Goal: Transaction & Acquisition: Obtain resource

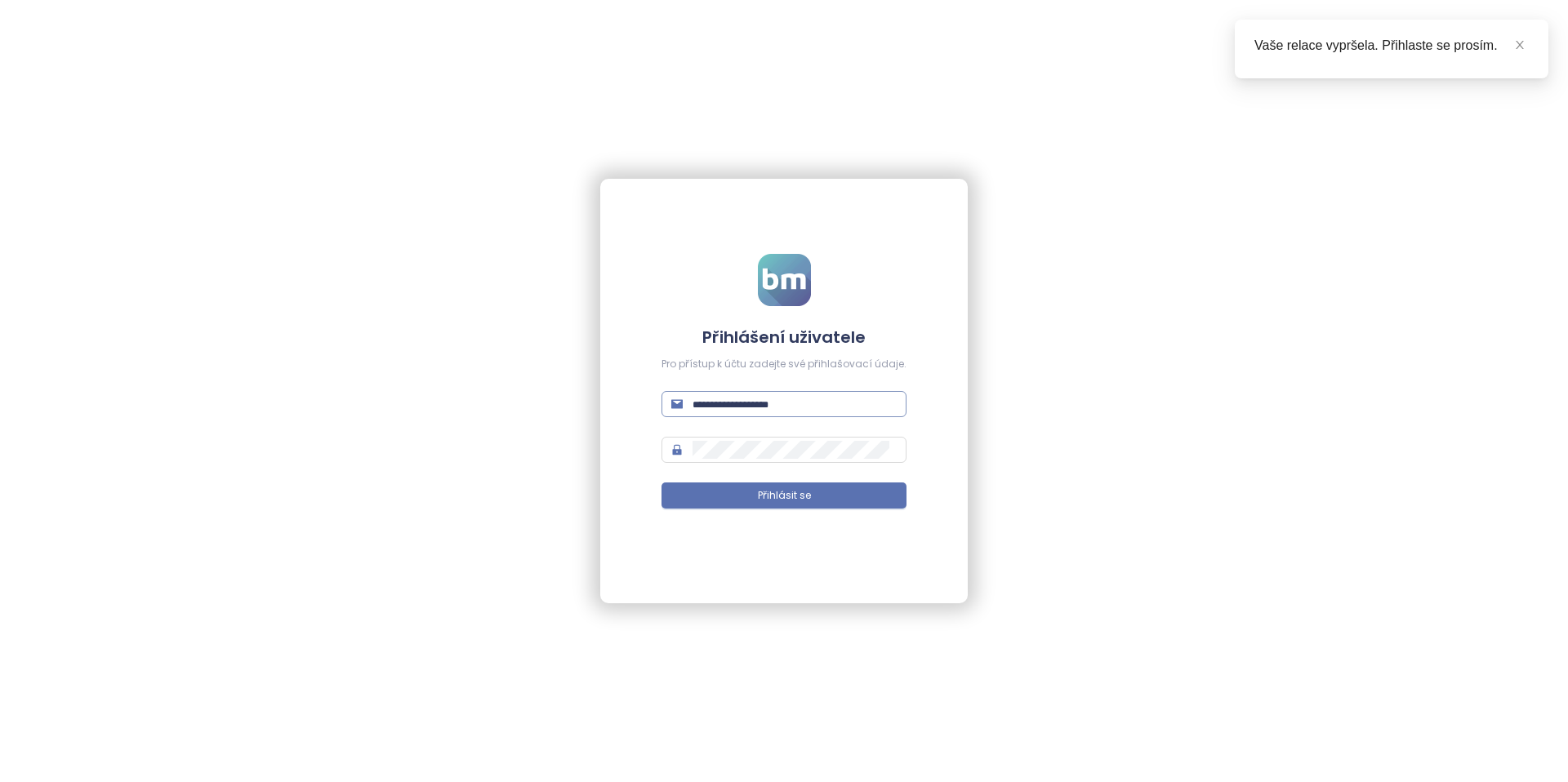
click at [742, 415] on span at bounding box center [784, 404] width 245 height 26
click at [754, 403] on input "text" at bounding box center [794, 404] width 204 height 18
type input "**********"
click at [780, 490] on span "Přihlásit se" at bounding box center [784, 495] width 53 height 15
click at [774, 402] on input "text" at bounding box center [794, 404] width 204 height 18
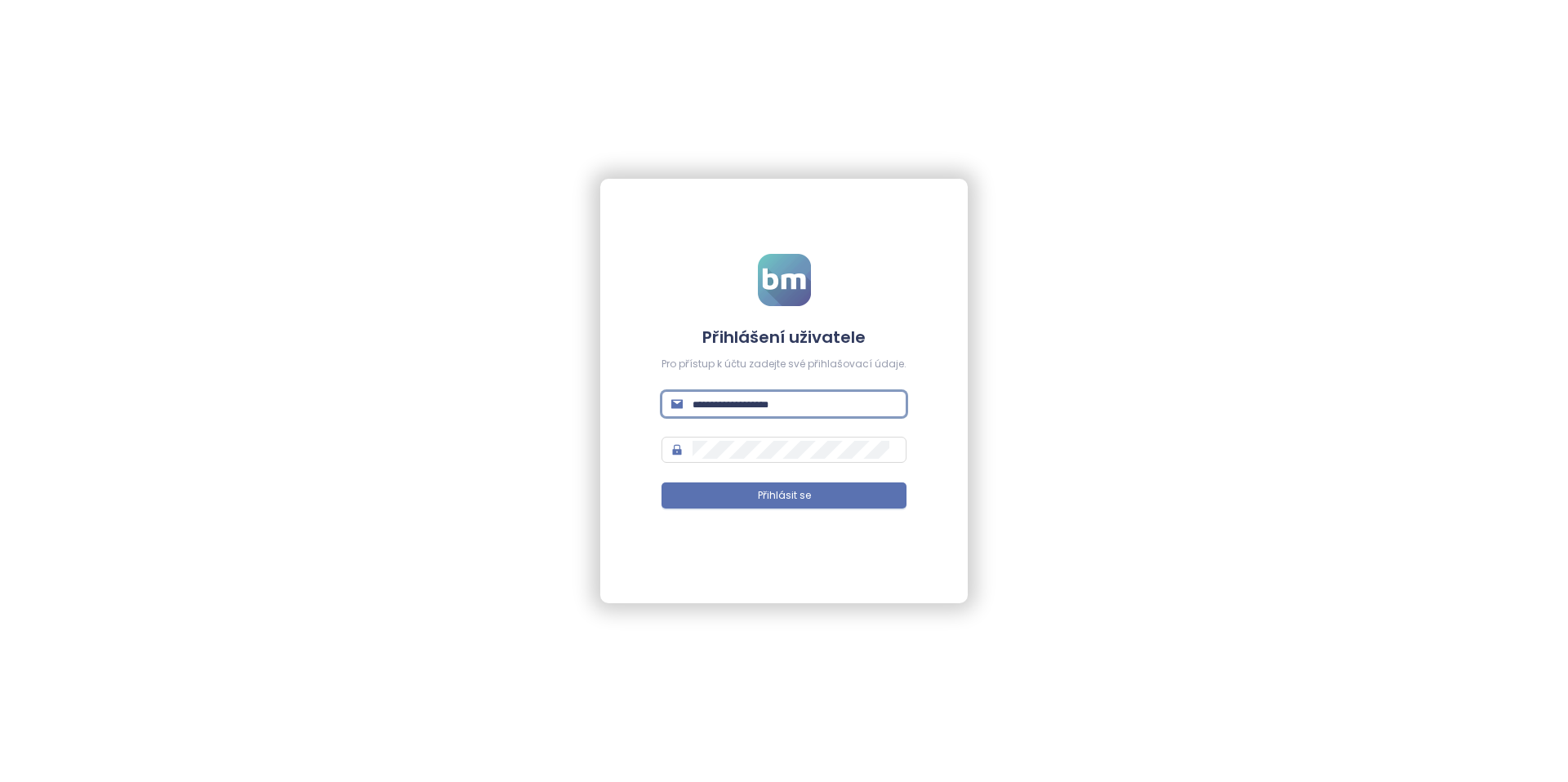
type input "**********"
click at [819, 503] on button "Přihlásit se" at bounding box center [784, 495] width 245 height 26
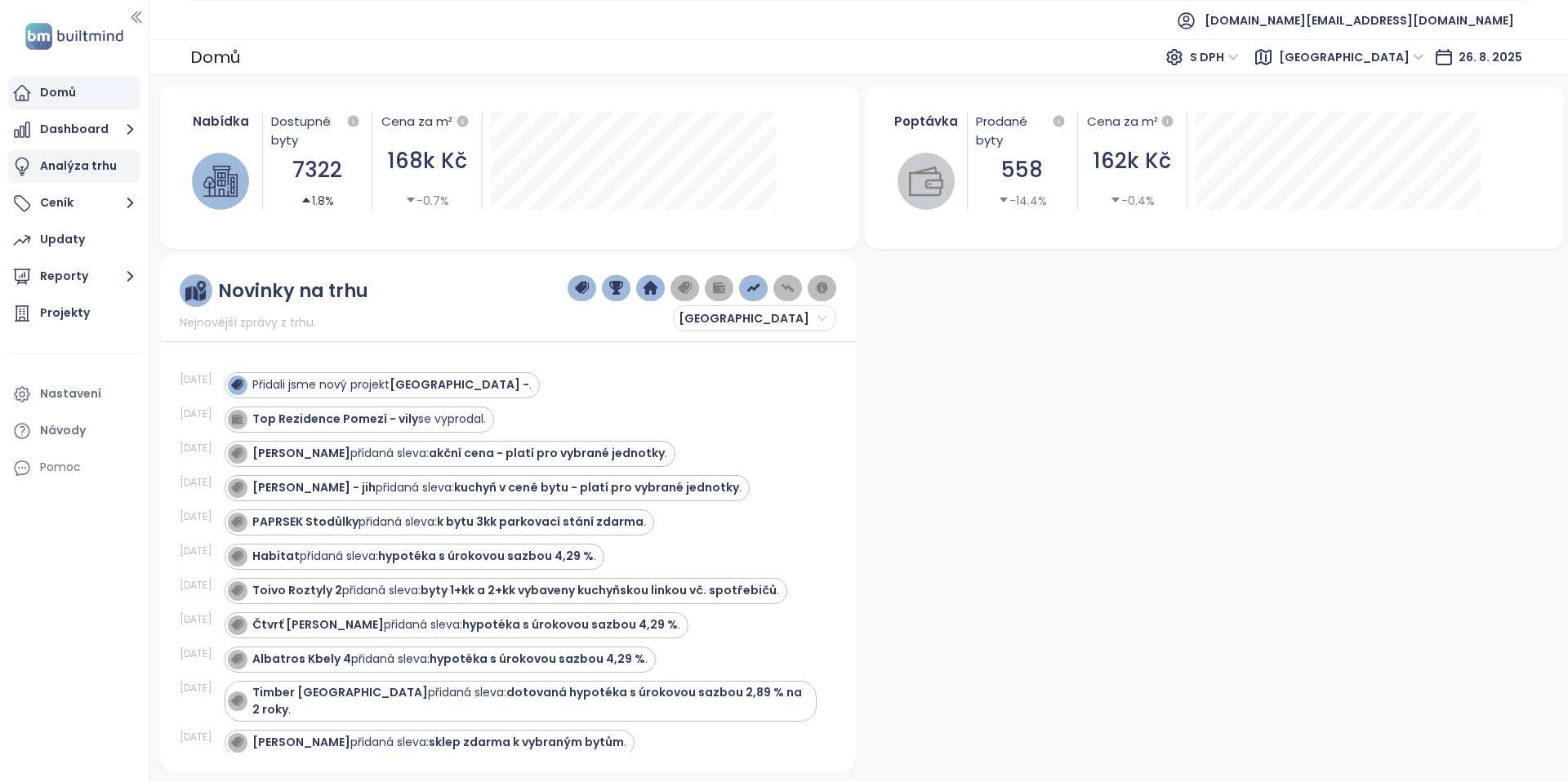
click at [89, 167] on div "Analýza trhu" at bounding box center [78, 166] width 77 height 20
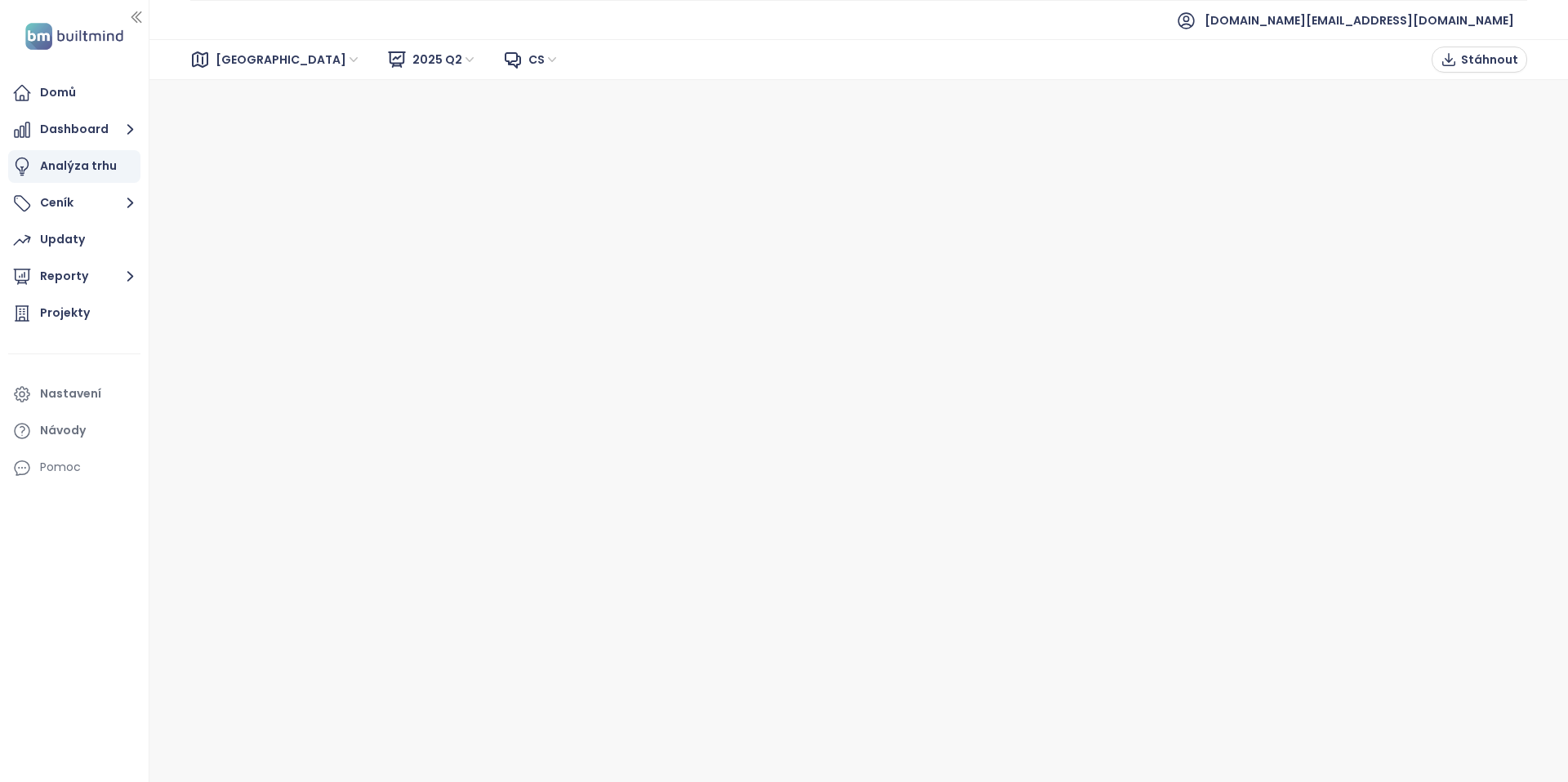
click at [246, 55] on span "[GEOGRAPHIC_DATA]" at bounding box center [288, 59] width 145 height 24
click at [246, 56] on span "[GEOGRAPHIC_DATA]" at bounding box center [288, 59] width 145 height 24
click at [412, 56] on span "2025 Q2" at bounding box center [444, 59] width 65 height 24
click at [529, 62] on span "cs" at bounding box center [544, 59] width 31 height 24
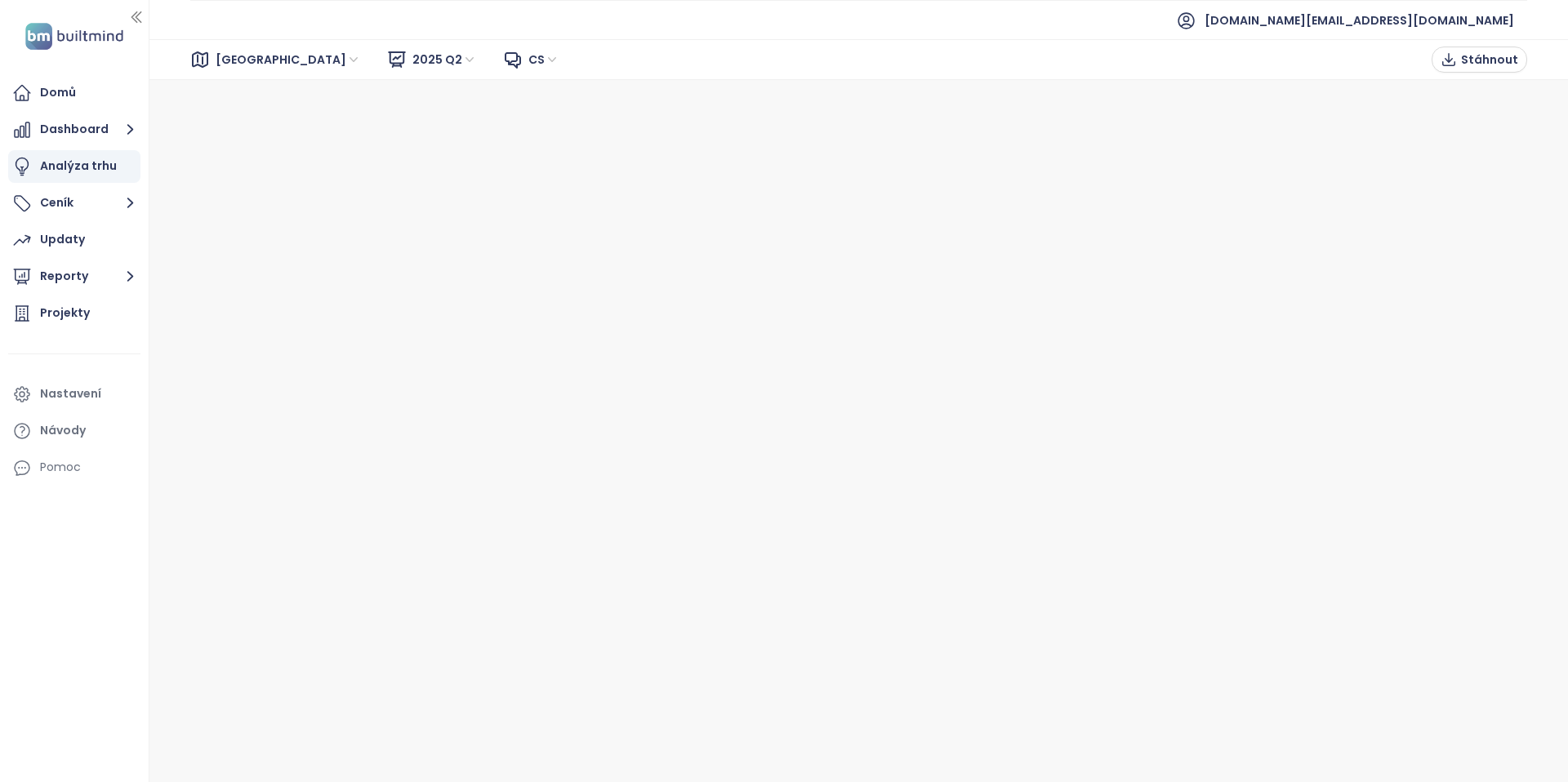
click at [196, 51] on icon at bounding box center [200, 59] width 19 height 19
click at [230, 56] on span "[GEOGRAPHIC_DATA]" at bounding box center [288, 59] width 145 height 24
click at [237, 113] on div "[GEOGRAPHIC_DATA]" at bounding box center [287, 118] width 131 height 18
click at [412, 59] on span "2025 Q2" at bounding box center [444, 59] width 65 height 24
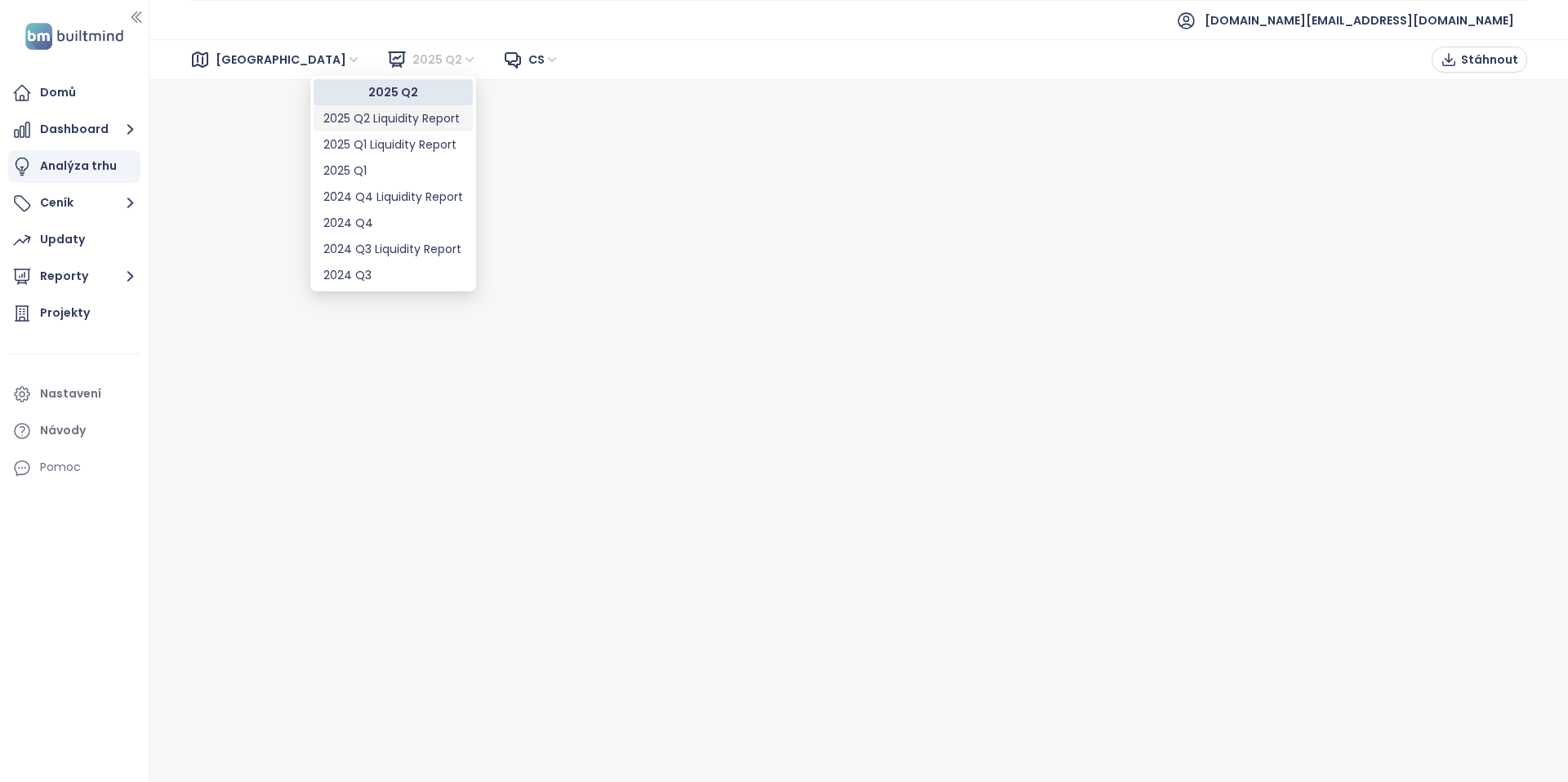
click at [422, 118] on div "2025 Q2 Liquidity Report" at bounding box center [394, 118] width 140 height 18
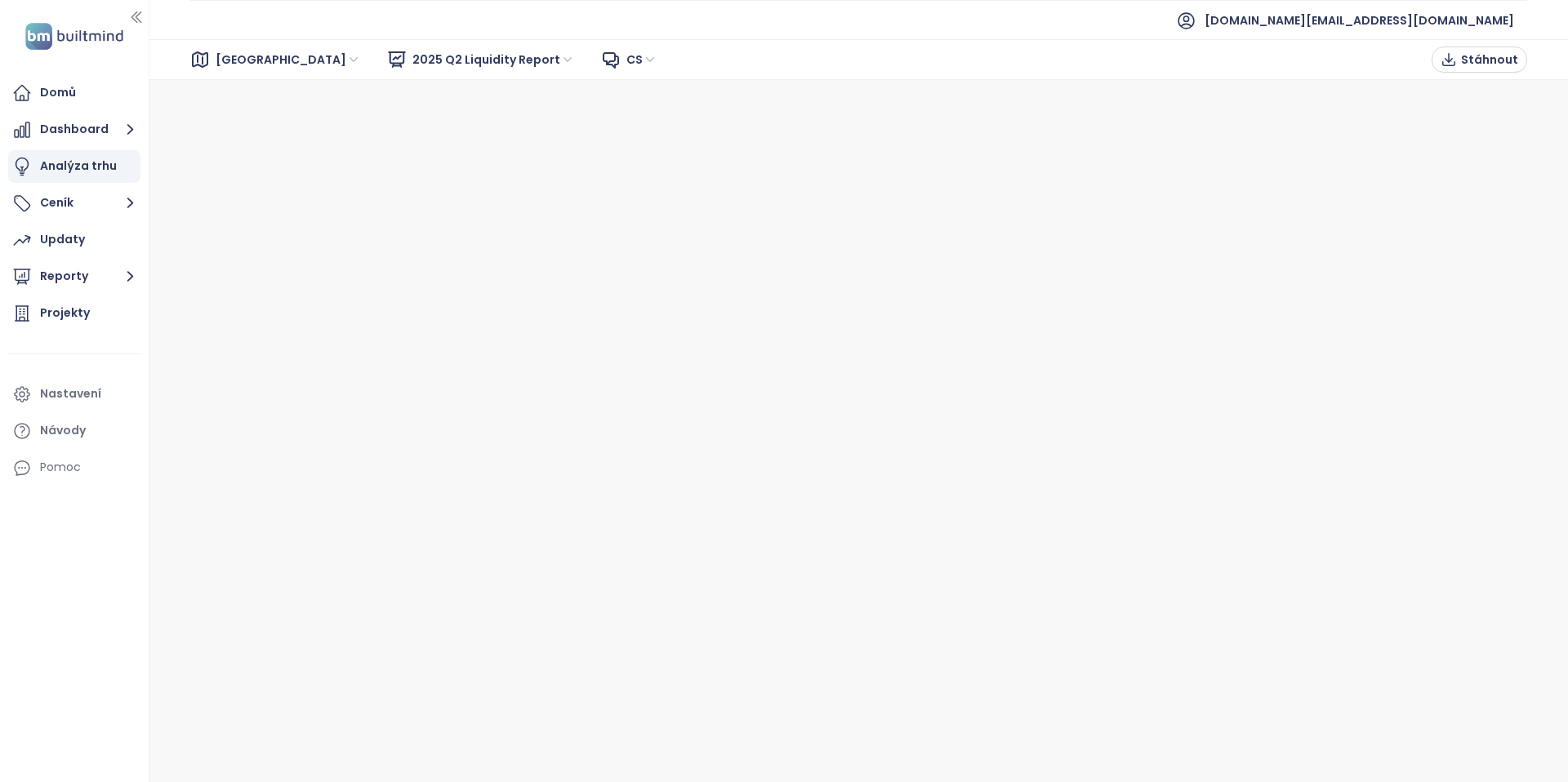
click at [412, 49] on span "2025 Q2 Liquidity Report" at bounding box center [493, 59] width 163 height 24
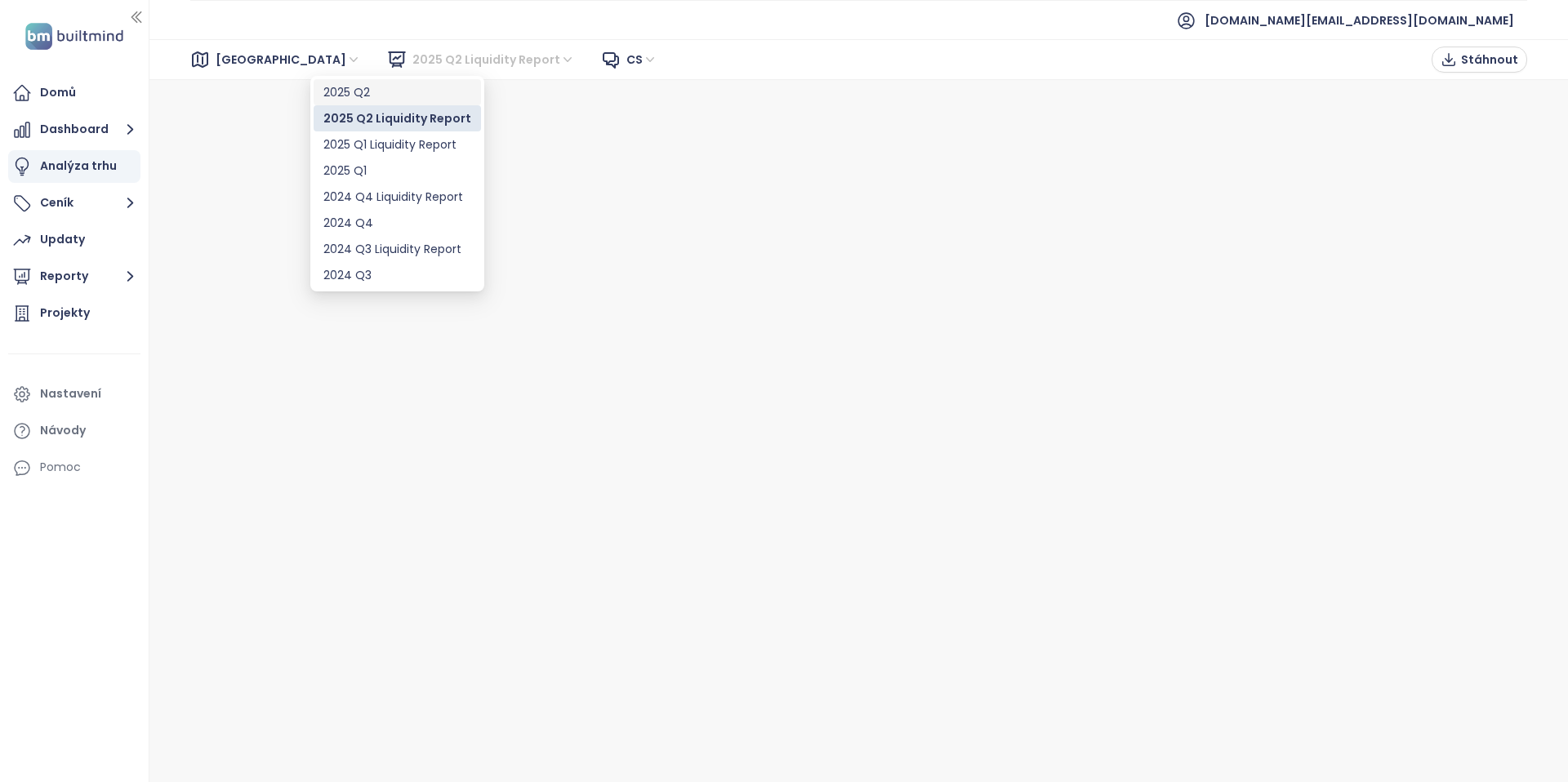
click at [365, 94] on div "2025 Q2" at bounding box center [397, 92] width 148 height 18
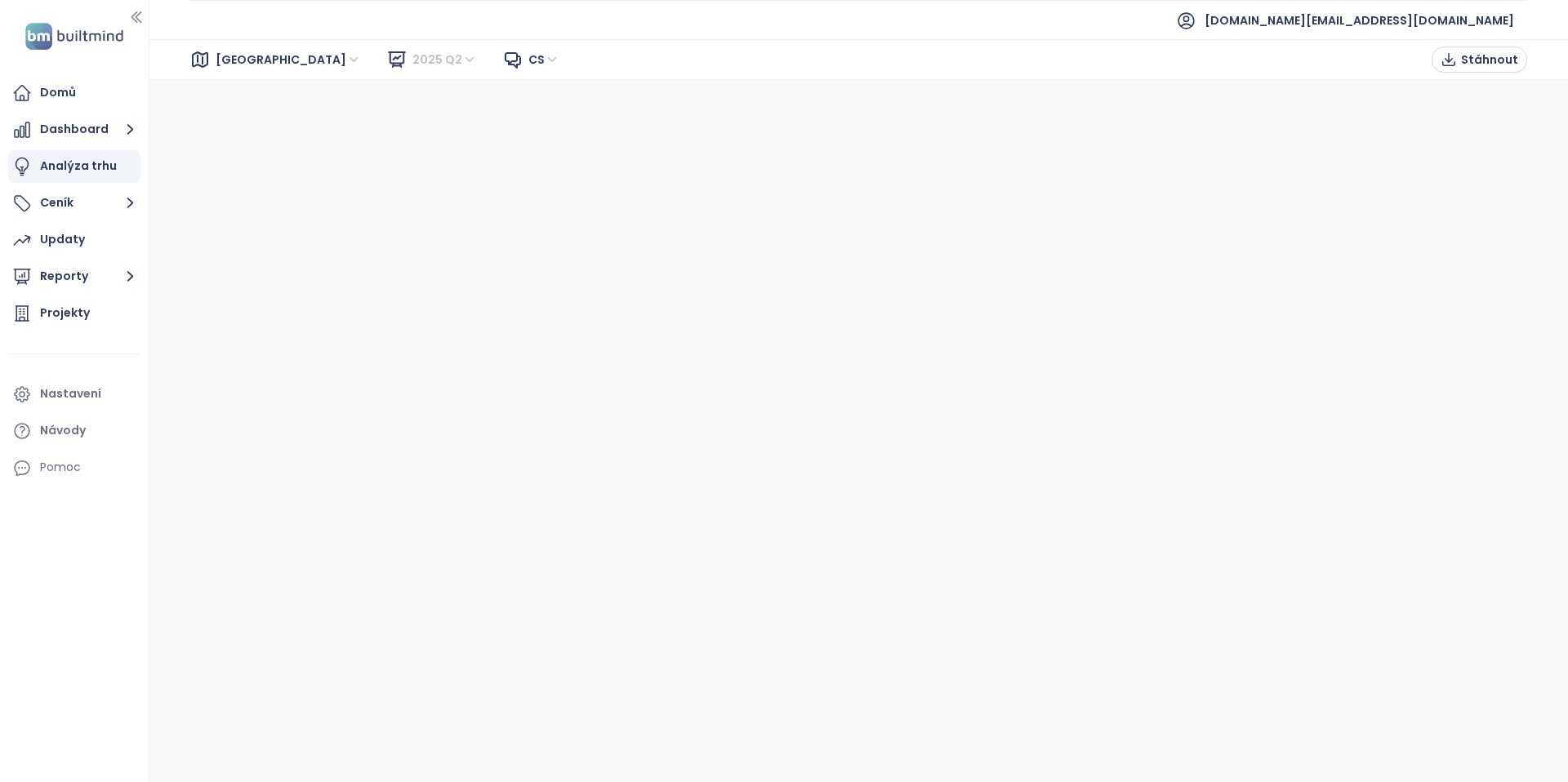
click at [412, 68] on span "2025 Q2" at bounding box center [444, 59] width 65 height 24
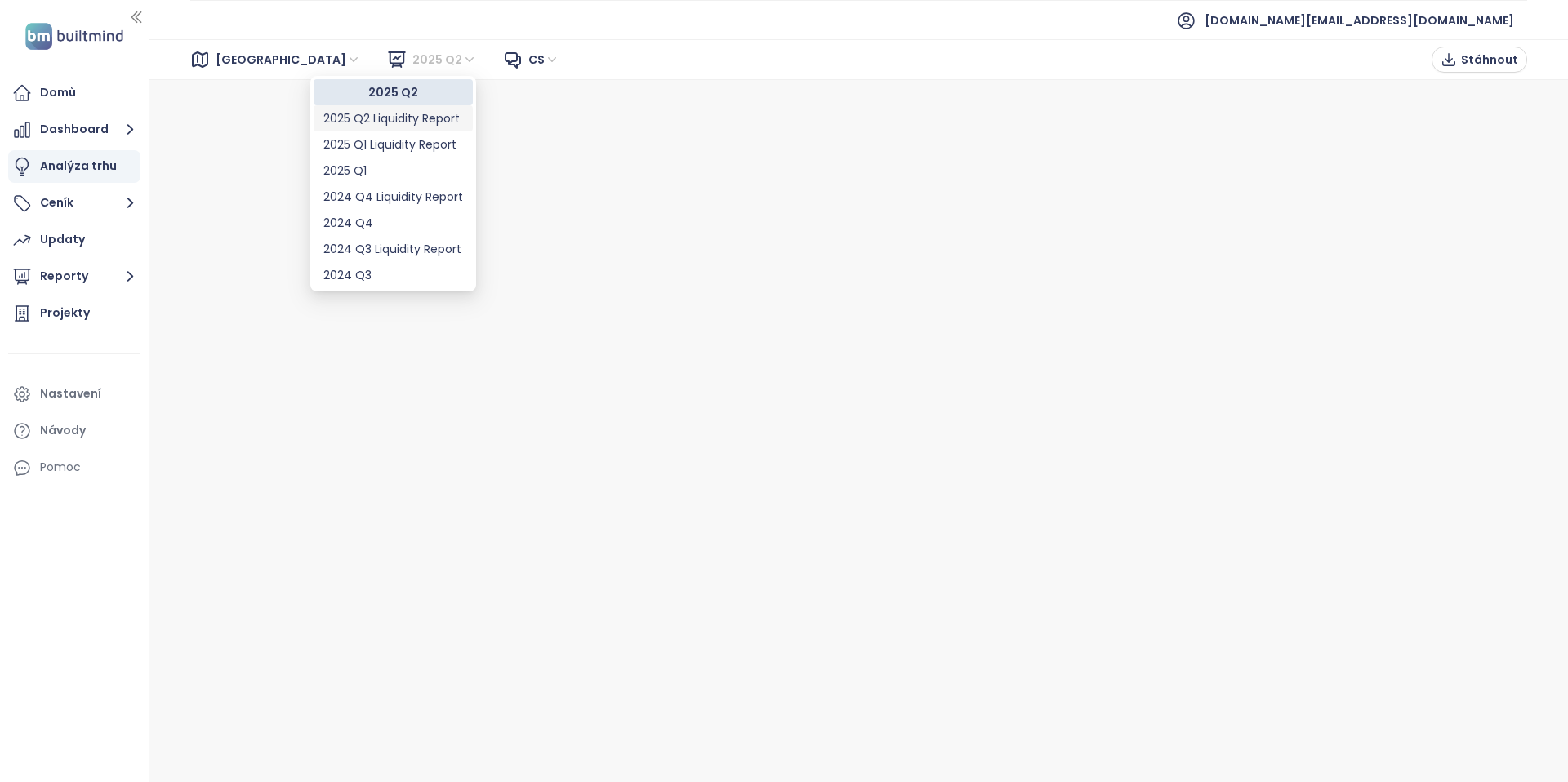
click at [368, 112] on div "2025 Q2 Liquidity Report" at bounding box center [394, 118] width 140 height 18
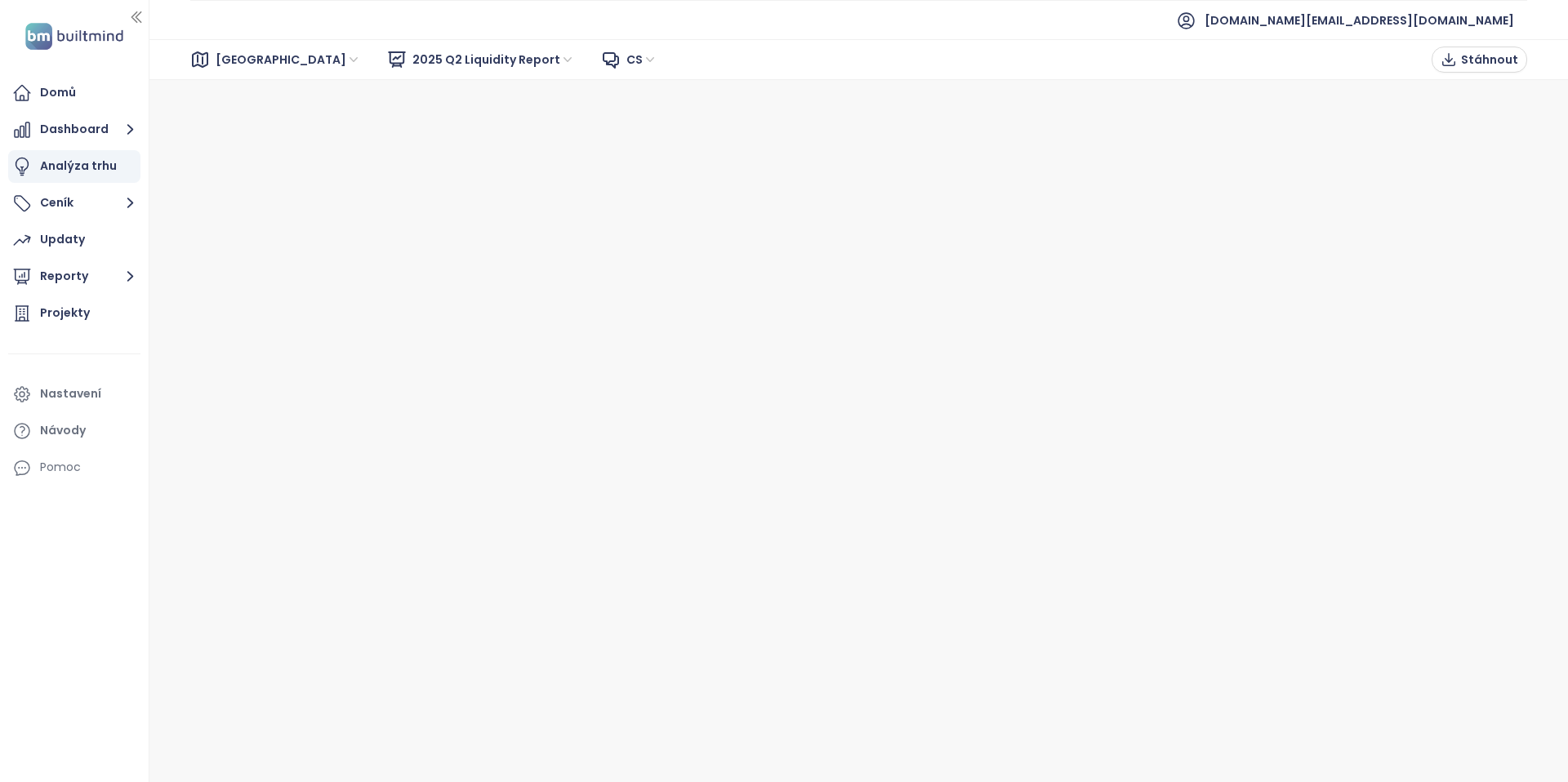
click at [416, 66] on span "2025 Q2 Liquidity Report" at bounding box center [493, 59] width 163 height 24
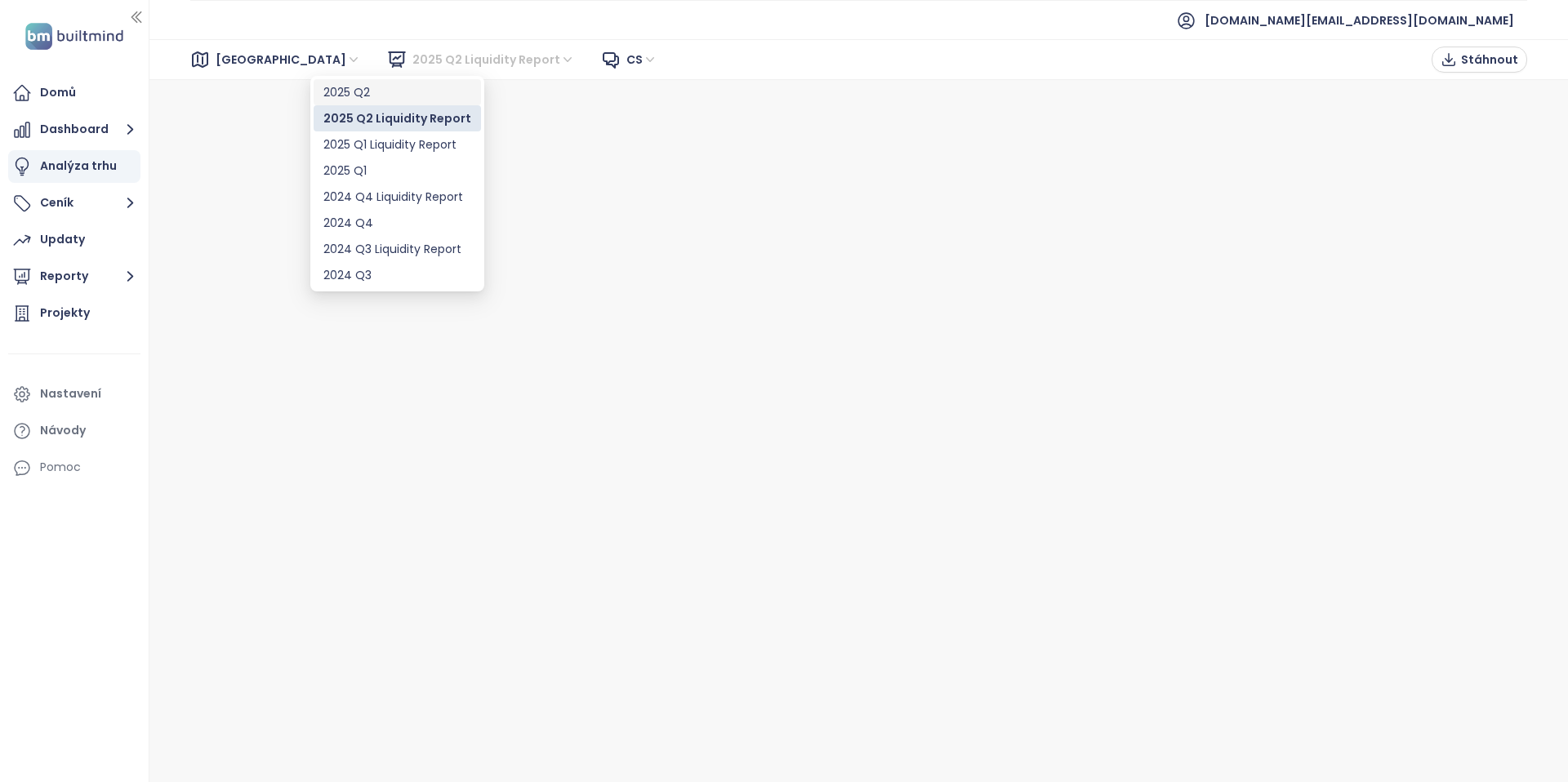
click at [402, 88] on div "2025 Q2" at bounding box center [397, 92] width 148 height 18
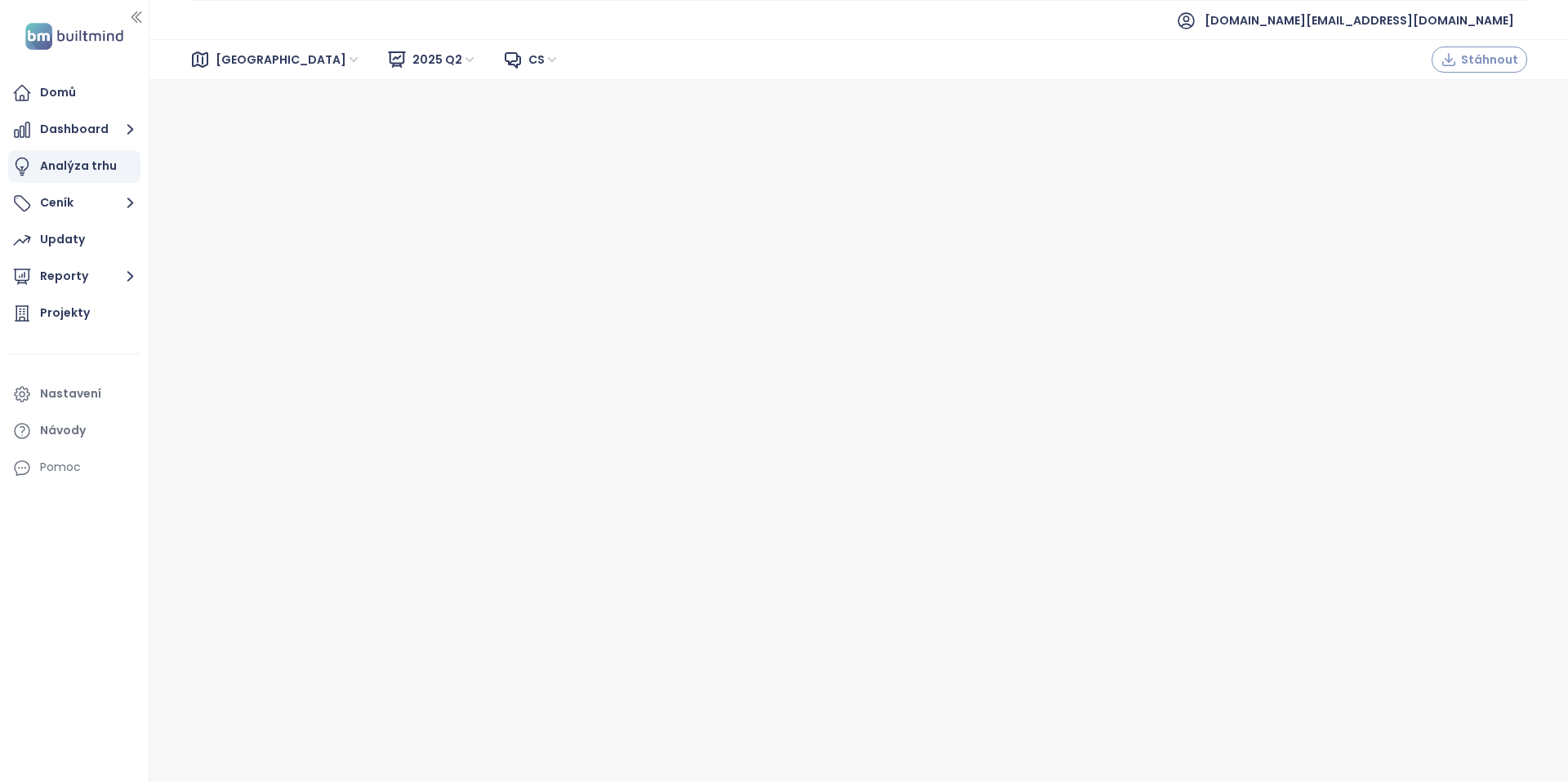
click at [1492, 56] on span "Stáhnout" at bounding box center [1490, 59] width 57 height 18
click at [229, 72] on div "Praha 2025 Q2 cs Stáhnout" at bounding box center [858, 59] width 1418 height 40
click at [230, 56] on span "[GEOGRAPHIC_DATA]" at bounding box center [288, 59] width 145 height 24
click at [250, 96] on div "[GEOGRAPHIC_DATA]" at bounding box center [287, 92] width 131 height 18
click at [51, 310] on div "Projekty" at bounding box center [64, 313] width 50 height 20
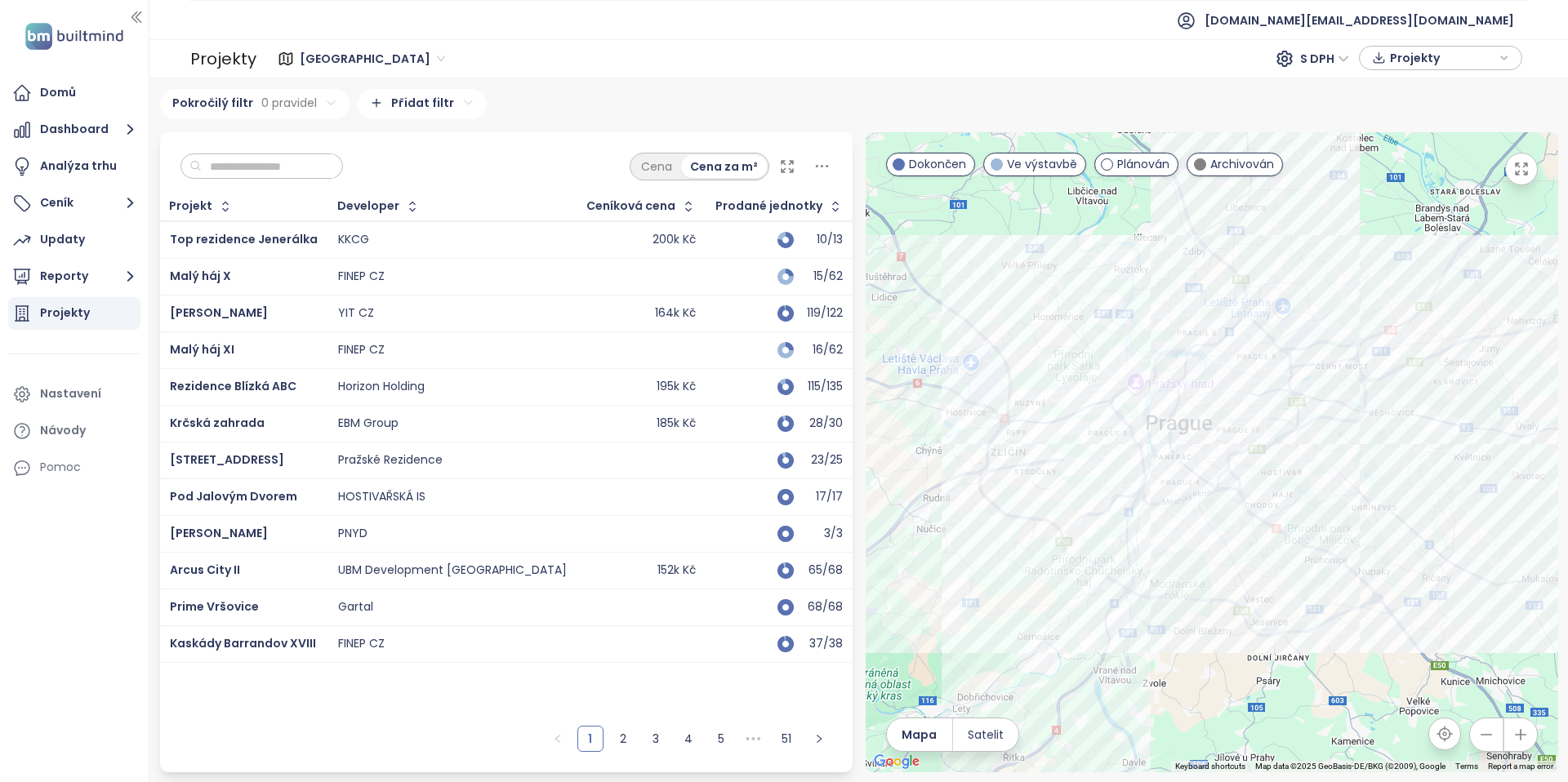
click at [270, 169] on input "text" at bounding box center [267, 166] width 132 height 24
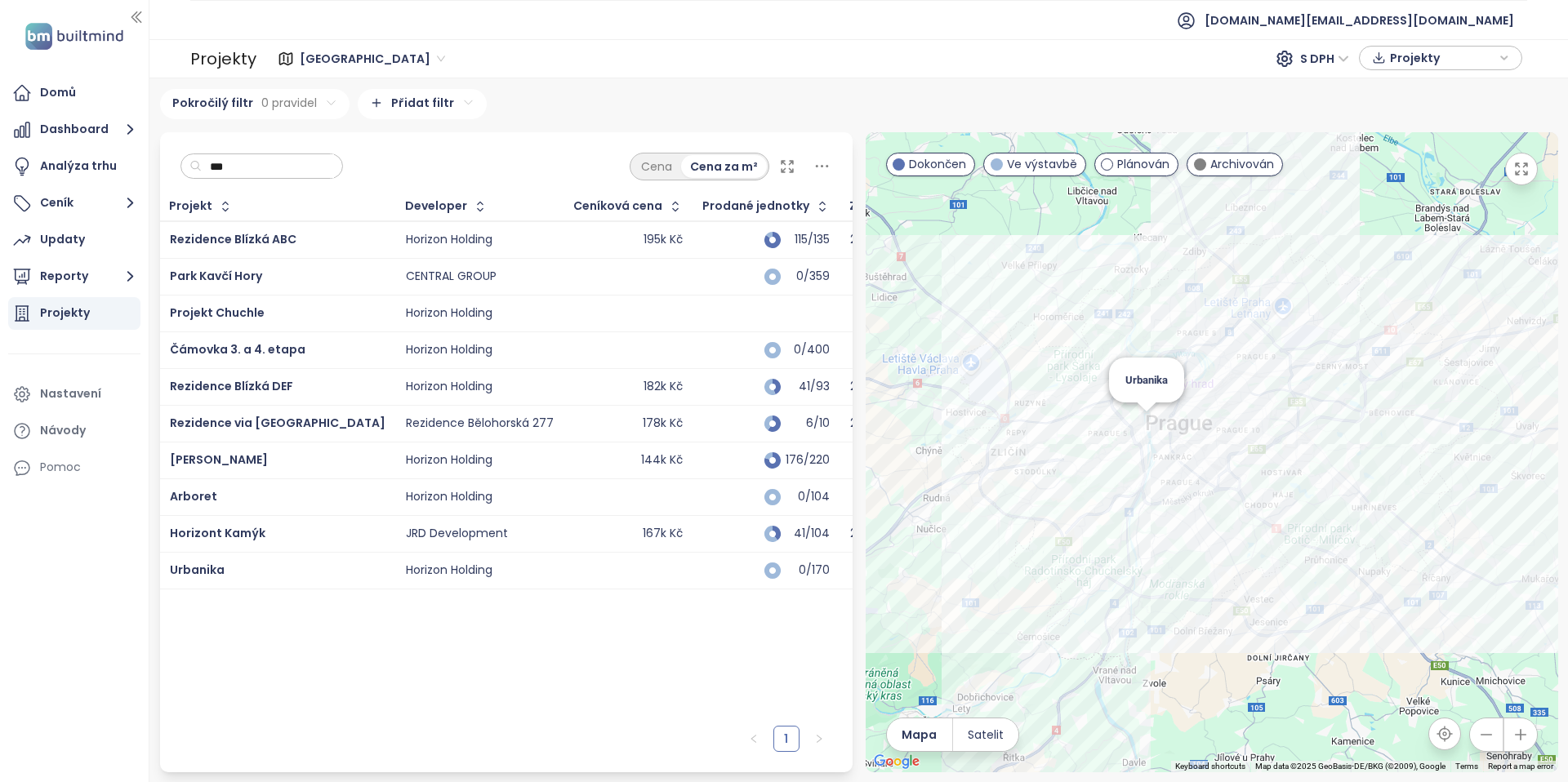
type input "***"
click at [1150, 428] on div "Urbanika" at bounding box center [1211, 452] width 692 height 640
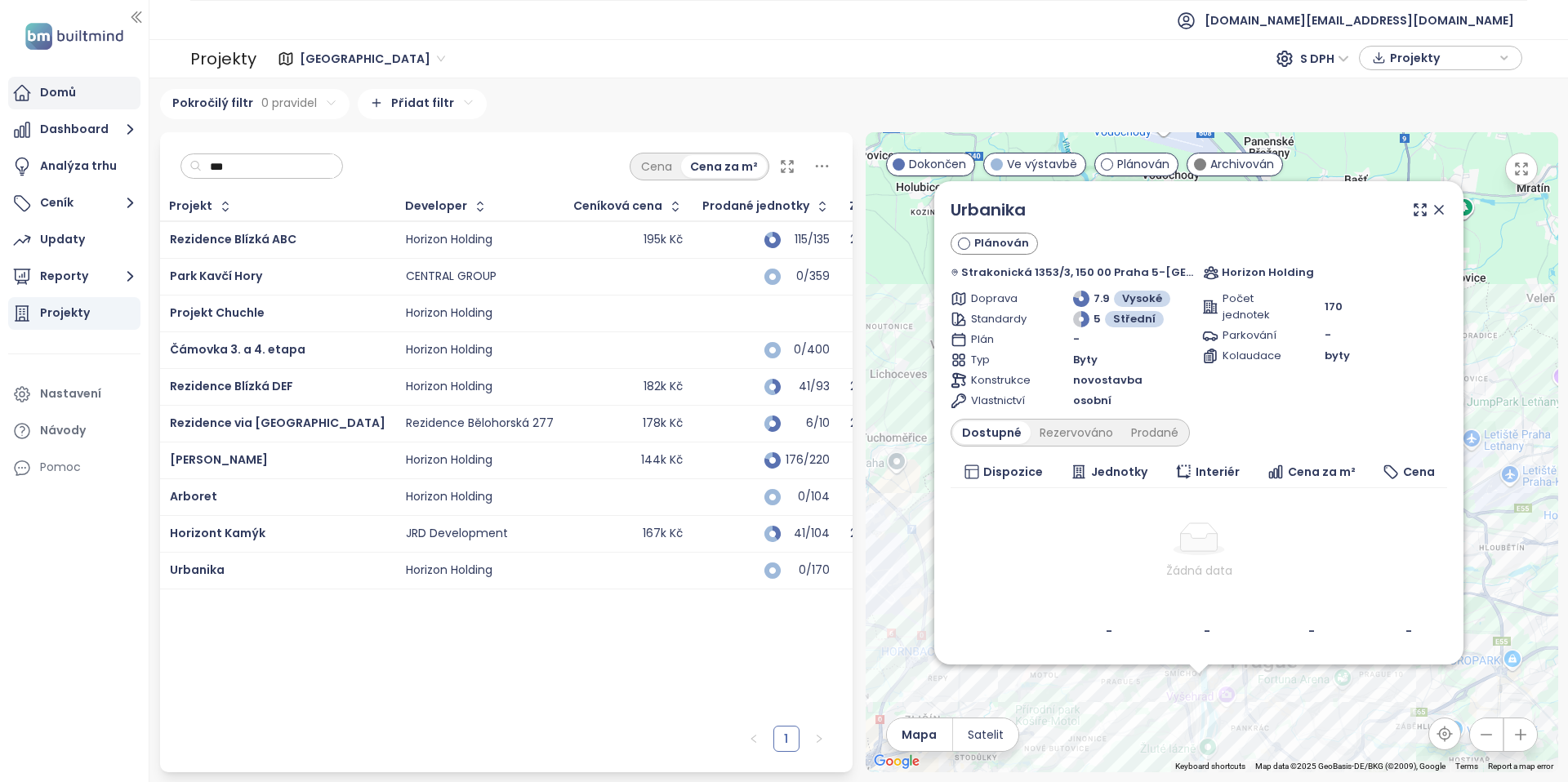
click at [73, 96] on div "Domů" at bounding box center [57, 93] width 36 height 20
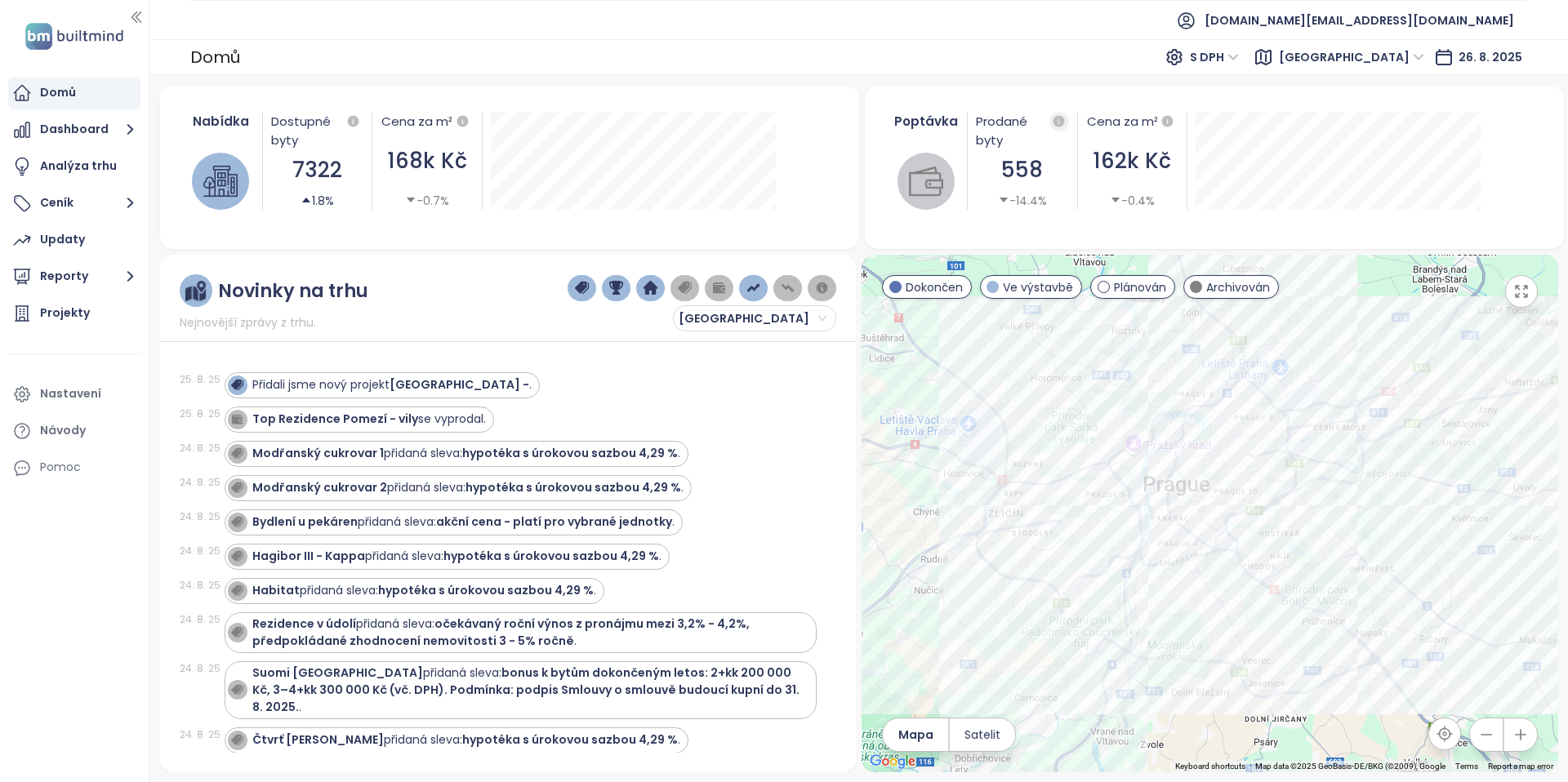
click at [1058, 121] on icon "button" at bounding box center [1058, 121] width 14 height 14
